Goal: Check status: Check status

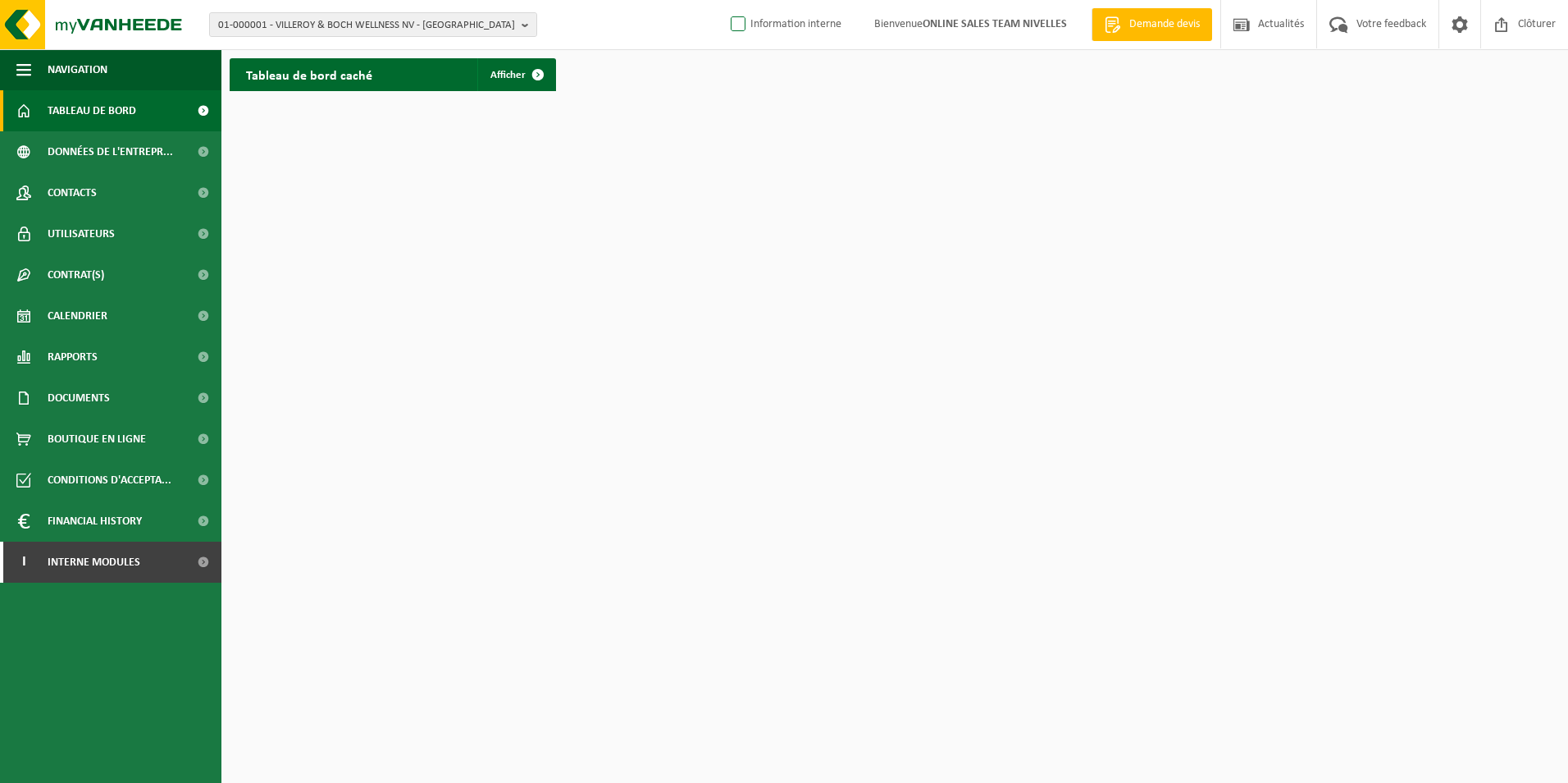
click at [740, 25] on label "Information interne" at bounding box center [784, 24] width 114 height 25
click at [724, 0] on input "Information interne" at bounding box center [724, -1] width 1 height 1
checkbox input "true"
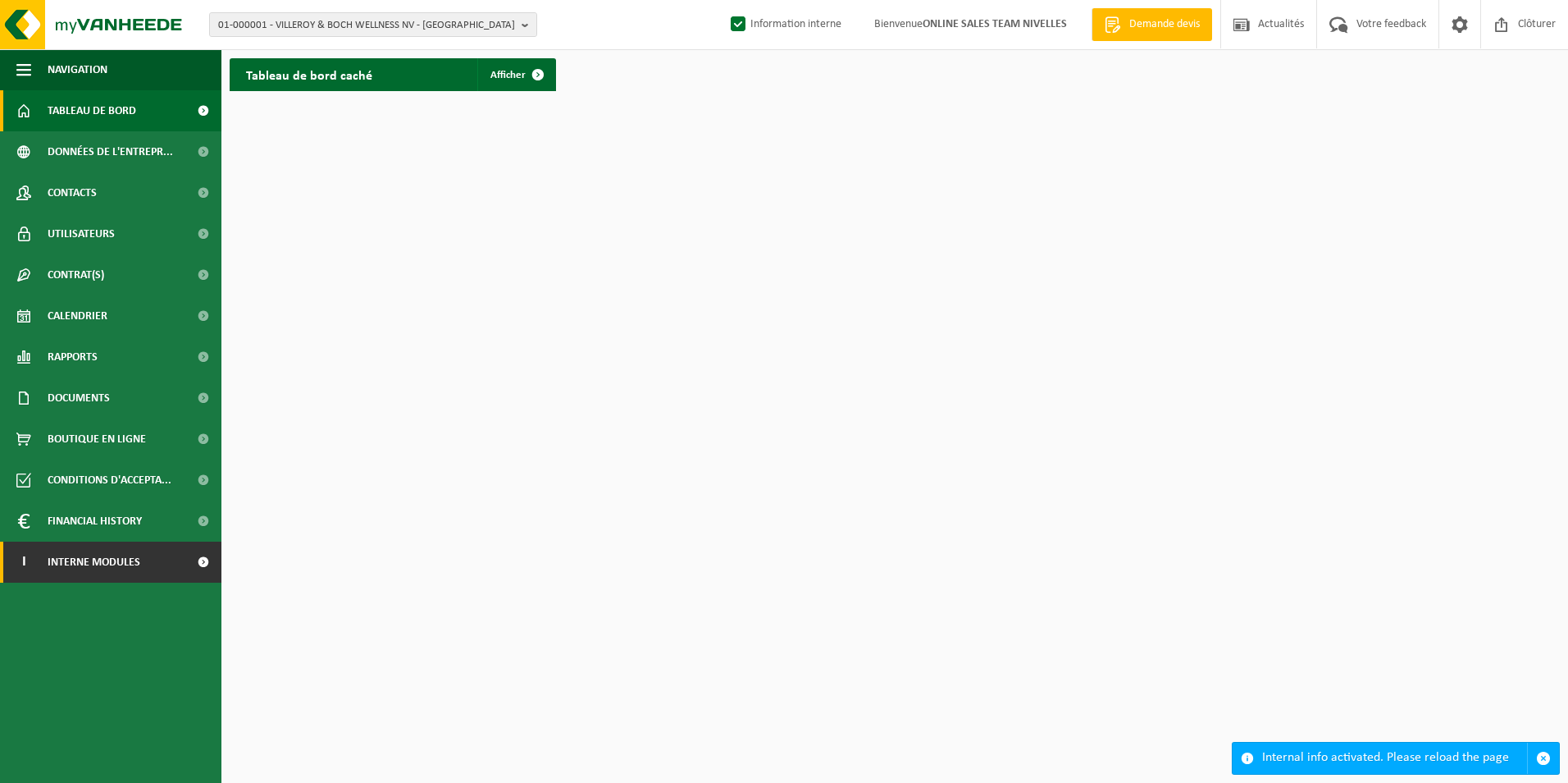
click at [143, 579] on link "I Interne modules" at bounding box center [111, 562] width 222 height 41
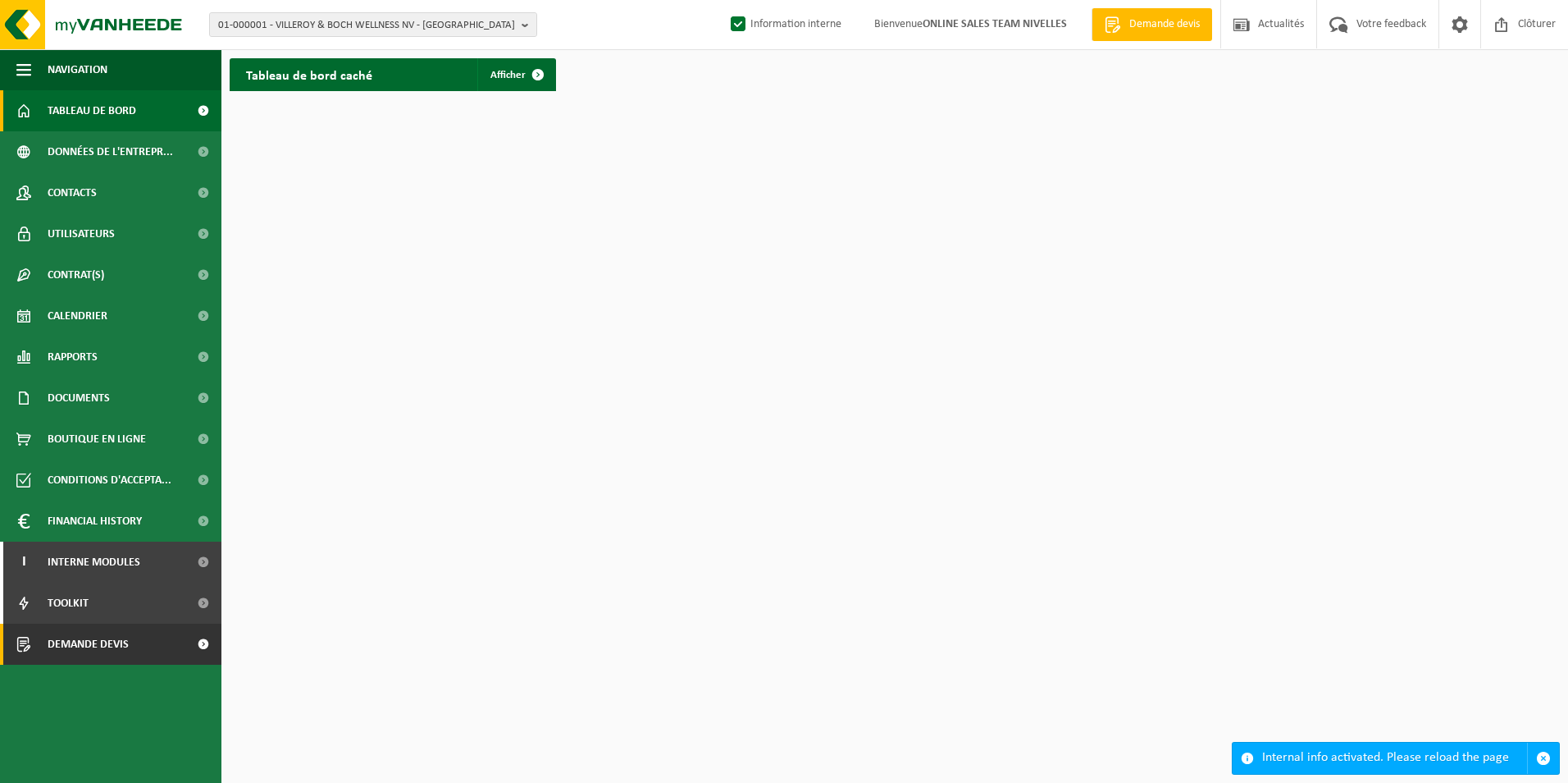
click at [133, 652] on link "Demande devis" at bounding box center [111, 643] width 222 height 41
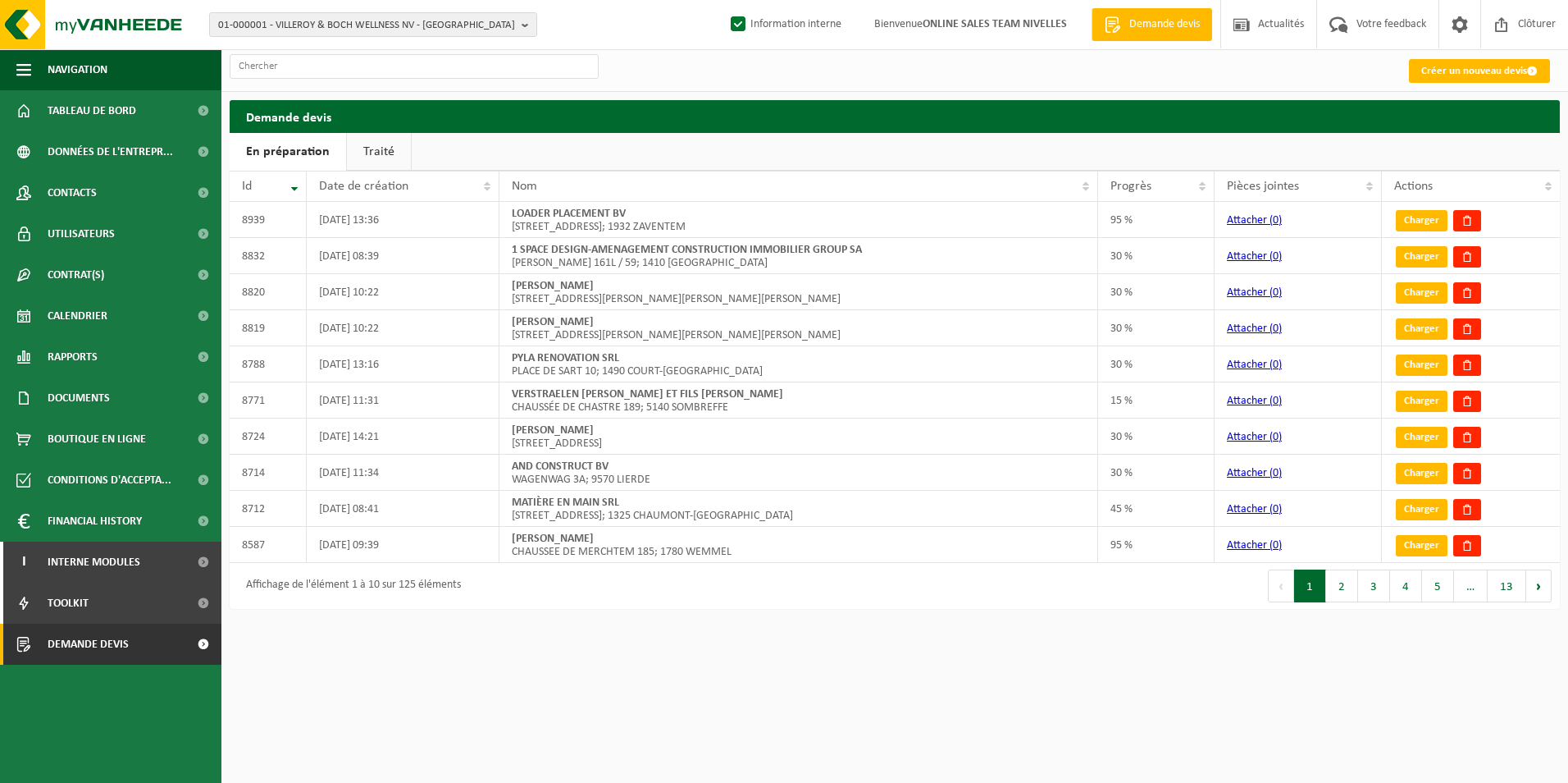
click at [383, 151] on link "Traité" at bounding box center [378, 152] width 64 height 38
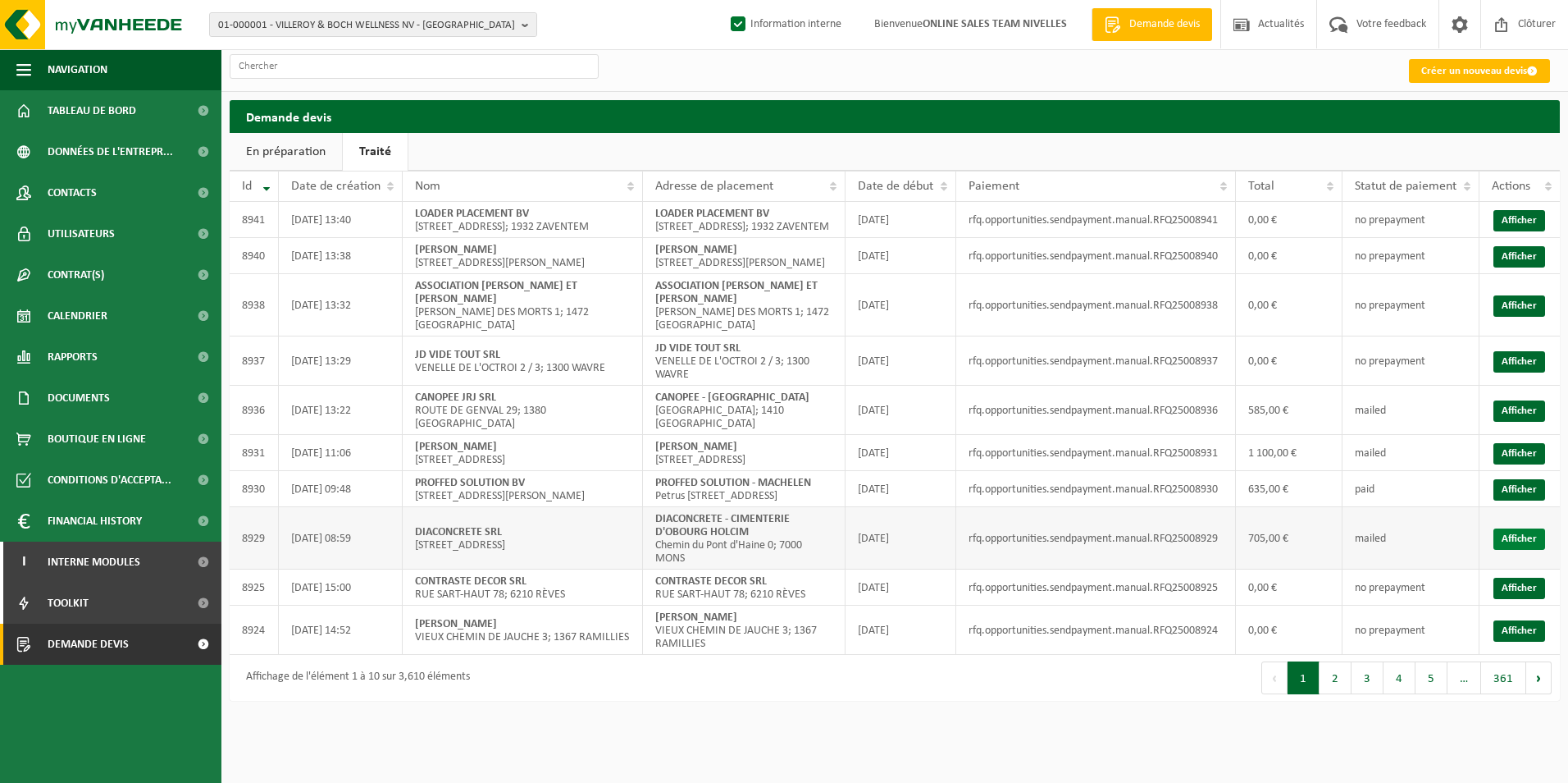
click at [1514, 550] on link "Afficher" at bounding box center [1519, 538] width 52 height 21
click at [1538, 500] on link "Afficher" at bounding box center [1519, 489] width 52 height 21
click at [1510, 464] on link "Afficher" at bounding box center [1519, 453] width 52 height 21
click at [1502, 464] on link "Afficher" at bounding box center [1519, 453] width 52 height 21
click at [1500, 412] on link "Afficher" at bounding box center [1519, 410] width 52 height 21
